Goal: Communication & Community: Answer question/provide support

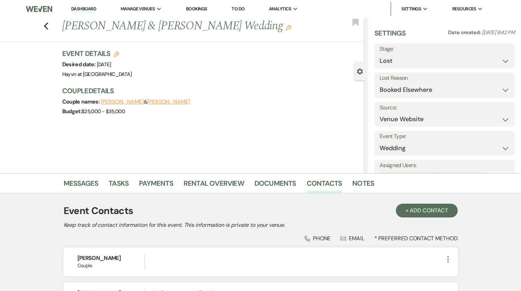
select select "8"
select select "6"
select select "5"
click at [86, 10] on link "Dashboard" at bounding box center [83, 9] width 25 height 7
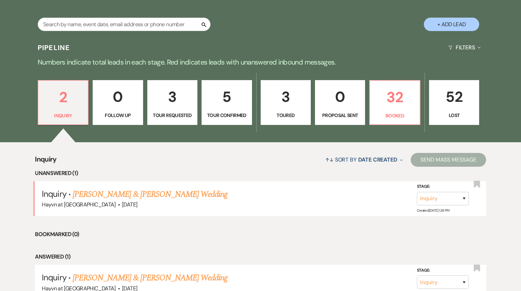
scroll to position [398, 0]
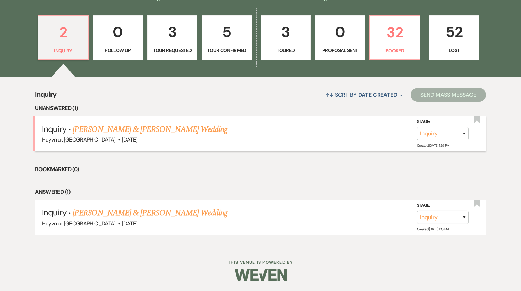
click at [155, 127] on link "[PERSON_NAME] & [PERSON_NAME] Wedding" at bounding box center [150, 129] width 155 height 12
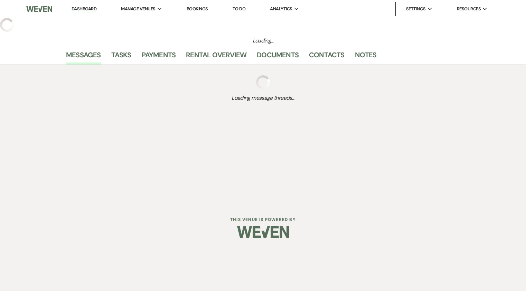
select select "5"
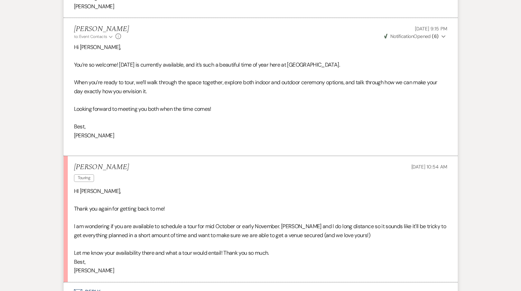
scroll to position [830, 0]
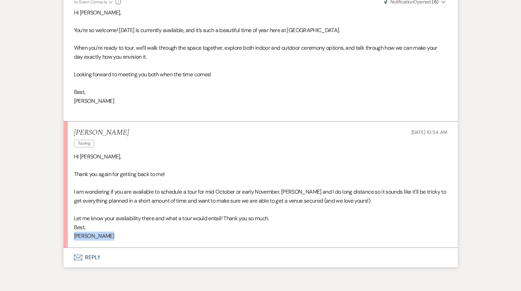
drag, startPoint x: 107, startPoint y: 238, endPoint x: 70, endPoint y: 239, distance: 36.7
click at [70, 239] on li "[PERSON_NAME] Touring [DATE] 10:54 AM HI [PERSON_NAME], Thank you again for get…" at bounding box center [261, 185] width 394 height 127
copy p "[PERSON_NAME]"
click at [95, 259] on button "Envelope Reply" at bounding box center [261, 257] width 394 height 19
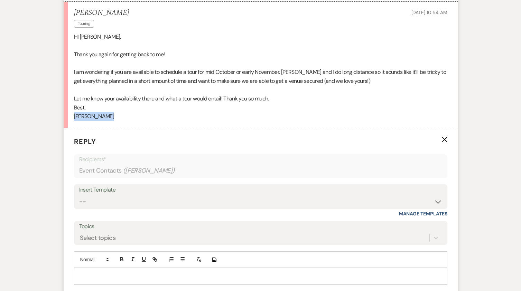
scroll to position [993, 0]
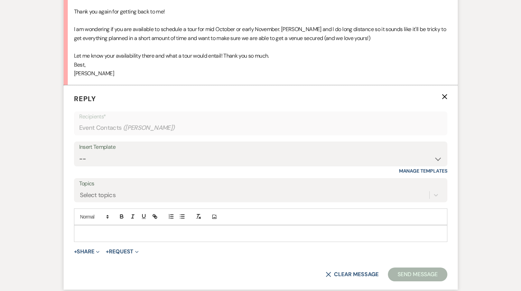
click at [89, 234] on p at bounding box center [261, 234] width 362 height 8
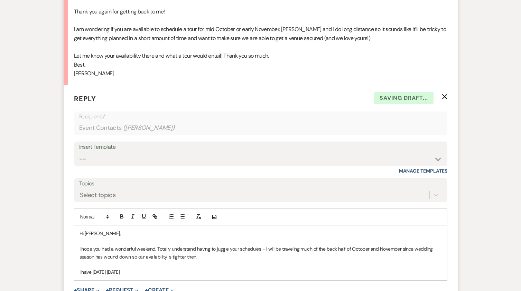
click at [116, 273] on p "I have [DATE] [DATE]" at bounding box center [261, 273] width 362 height 8
click at [119, 272] on p "I have [DATE] (morning or afternoon), [DATE]" at bounding box center [261, 273] width 362 height 8
click at [195, 273] on p "I have [DATE] (late morning or afternoon), [DATE]" at bounding box center [261, 273] width 362 height 8
drag, startPoint x: 284, startPoint y: 273, endPoint x: 260, endPoint y: 274, distance: 24.6
click at [260, 274] on p "I have [DATE] (late morning or afternoon), [DATE] evening, [DATE] (evening)" at bounding box center [261, 273] width 362 height 8
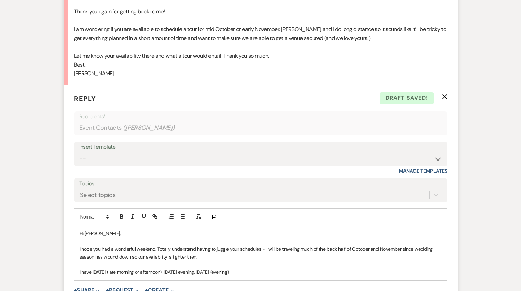
copy p "(evening)"
click at [211, 271] on p "I have [DATE] (late morning or afternoon), [DATE] evening, [DATE] (evening)" at bounding box center [261, 273] width 362 height 8
click at [294, 274] on p "I have [DATE] (late morning or afternoon), [DATE] (evening), [DATE] (evening)" at bounding box center [261, 273] width 362 height 8
click at [337, 272] on p "I have [DATE] (late morning or afternoon), [DATE] (evening), [DATE] (evening) a…" at bounding box center [261, 273] width 362 height 8
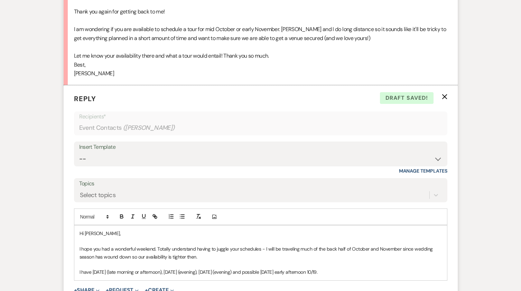
drag, startPoint x: 337, startPoint y: 272, endPoint x: 327, endPoint y: 271, distance: 10.0
click at [327, 271] on p "I have [DATE] (late morning or afternoon), [DATE] (evening), [DATE] (evening) a…" at bounding box center [261, 273] width 362 height 8
drag, startPoint x: 347, startPoint y: 273, endPoint x: 327, endPoint y: 272, distance: 20.1
click at [327, 272] on p "I have [DATE] (late morning or afternoon), [DATE] (evening), [DATE] (evening) a…" at bounding box center [261, 273] width 362 height 8
click at [308, 273] on p "I have [DATE] (late morning or afternoon), [DATE] (evening), [DATE] (evening) a…" at bounding box center [261, 273] width 362 height 8
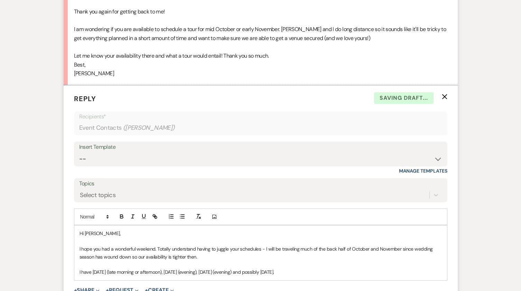
click at [336, 273] on p "I have [DATE] (late morning or afternoon), [DATE] (evening), [DATE] (evening) a…" at bounding box center [261, 273] width 362 height 8
click at [339, 274] on p "I have [DATE] (late morning or afternoon), [DATE] (evening), [DATE] (evening) a…" at bounding box center [261, 273] width 362 height 8
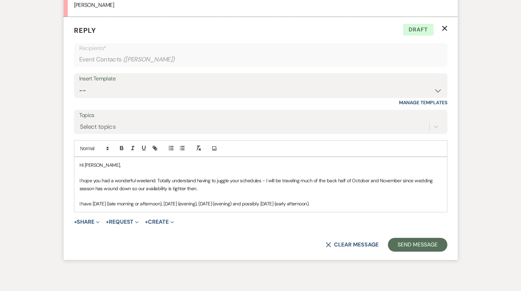
scroll to position [1062, 0]
click at [282, 205] on p "I have [DATE] (late morning or afternoon), [DATE] (evening), [DATE] (evening) a…" at bounding box center [261, 204] width 362 height 8
click at [441, 204] on p "I have [DATE] (late morning or afternoon), [DATE] (evening), [DATE] (evening), …" at bounding box center [261, 204] width 362 height 8
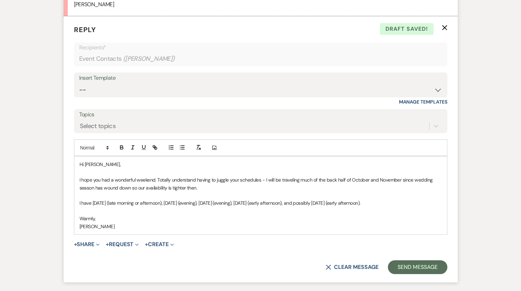
click at [216, 194] on p at bounding box center [261, 196] width 362 height 8
click at [236, 229] on p "[PERSON_NAME]" at bounding box center [261, 227] width 362 height 8
click at [416, 267] on button "Send Message" at bounding box center [417, 268] width 59 height 14
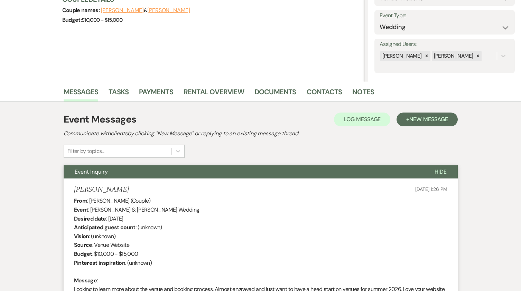
scroll to position [13, 0]
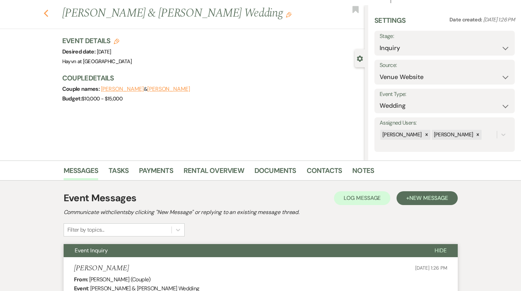
click at [49, 12] on icon "Previous" at bounding box center [46, 13] width 5 height 8
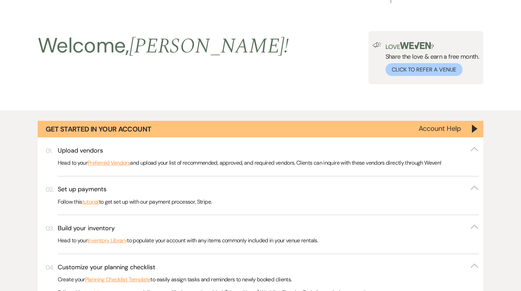
scroll to position [398, 0]
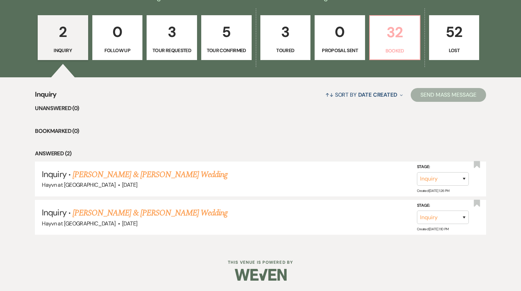
click at [406, 39] on p "32" at bounding box center [394, 32] width 41 height 23
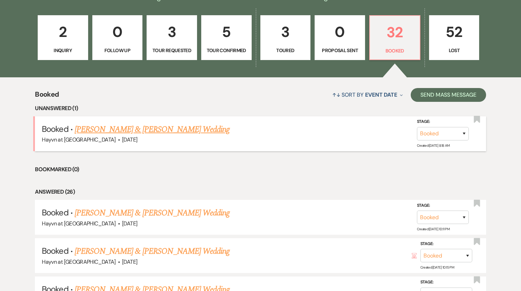
click at [161, 126] on link "[PERSON_NAME] & [PERSON_NAME] Wedding" at bounding box center [152, 129] width 155 height 12
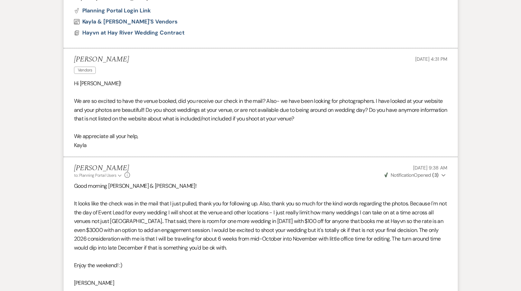
scroll to position [519, 0]
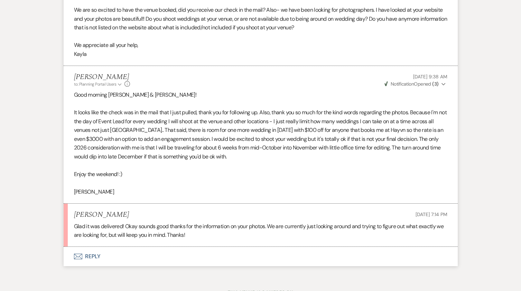
click at [95, 254] on button "Envelope Reply" at bounding box center [261, 256] width 394 height 19
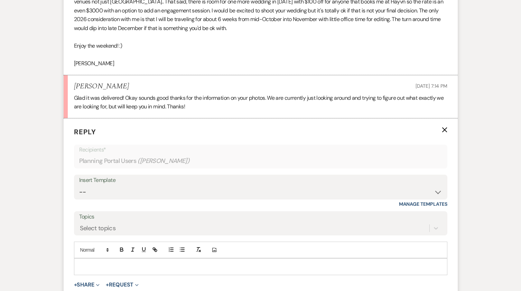
scroll to position [723, 0]
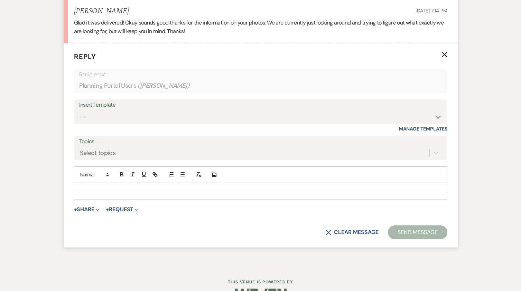
click at [114, 195] on p at bounding box center [261, 192] width 362 height 8
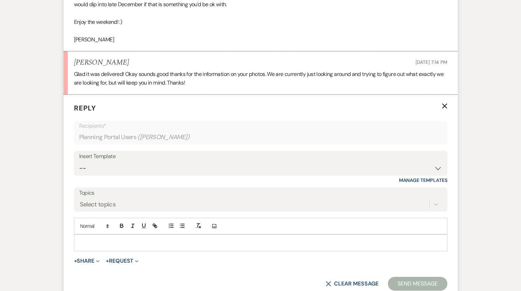
scroll to position [688, 0]
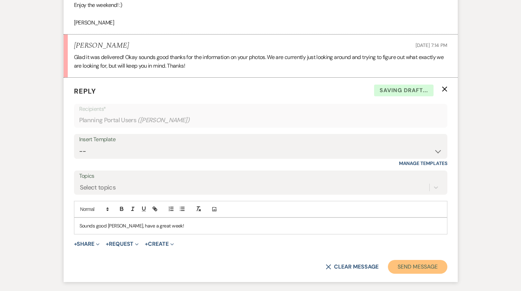
click at [399, 263] on button "Send Message" at bounding box center [417, 267] width 59 height 14
